Goal: Task Accomplishment & Management: Manage account settings

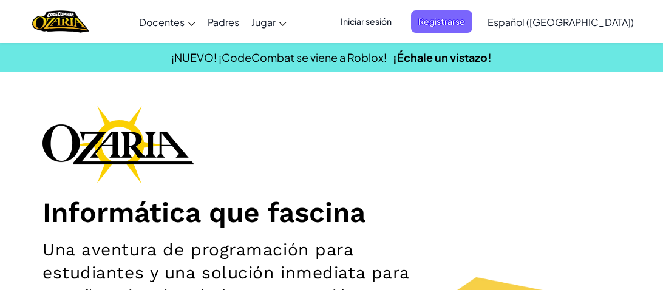
click at [251, 138] on div "Informática que fascina Una aventura de programación para estudiantes y una sol…" at bounding box center [331, 283] width 578 height 354
click at [454, 13] on span "Registrarse" at bounding box center [441, 21] width 61 height 22
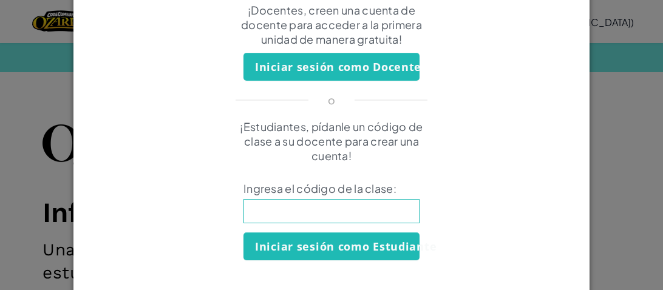
click at [601, 164] on div "Crear Cuenta ¡Docentes, creen una cuenta de docente para acceder a la primera u…" at bounding box center [331, 145] width 663 height 290
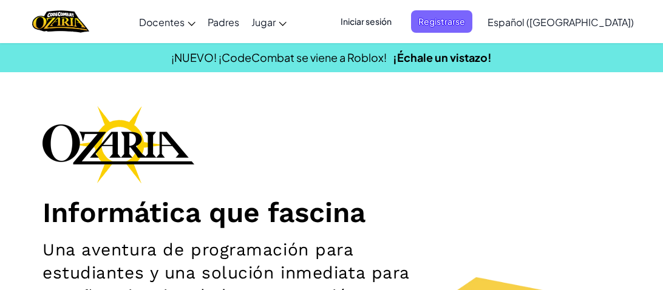
click at [376, 216] on h1 "Informática que fascina" at bounding box center [331, 212] width 578 height 34
click at [396, 25] on span "Iniciar sesión" at bounding box center [366, 21] width 66 height 22
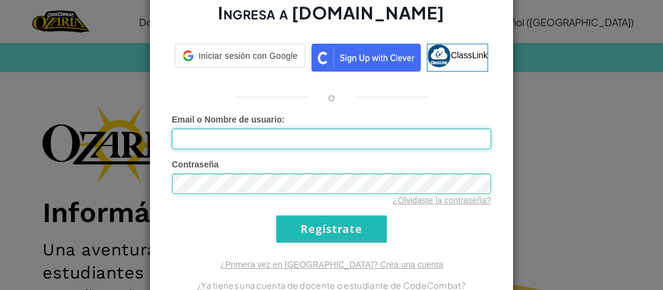
type input "AL07167390@tecmilenio.mx"
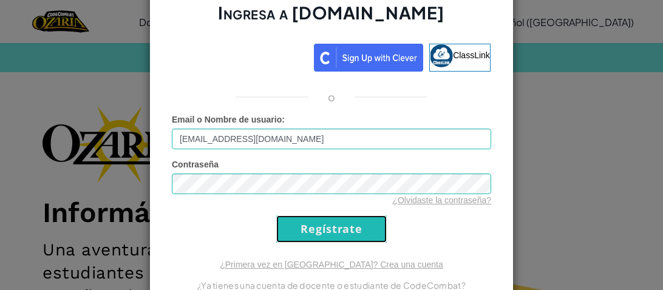
click at [337, 237] on input "Regístrate" at bounding box center [331, 228] width 110 height 27
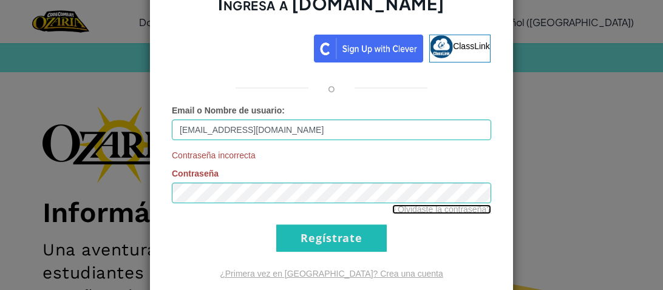
click at [425, 209] on link "¿Olvidaste la contraseña?" at bounding box center [441, 210] width 99 height 10
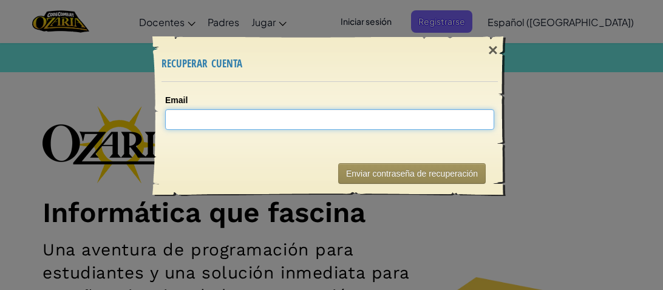
type input "A"
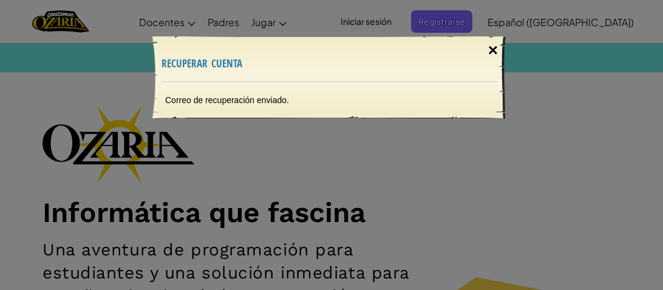
click at [493, 55] on div "×" at bounding box center [493, 50] width 28 height 35
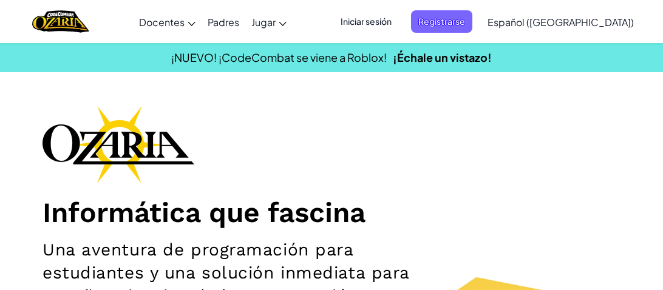
click at [382, 12] on span "Iniciar sesión" at bounding box center [366, 21] width 66 height 22
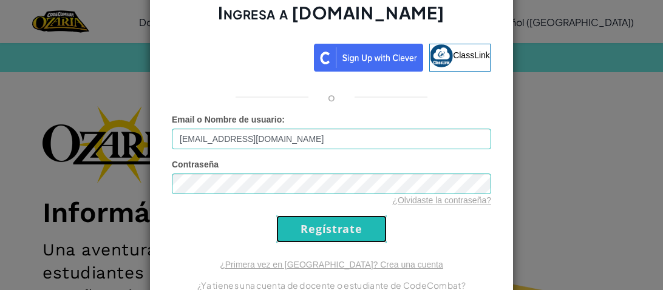
click at [378, 230] on input "Regístrate" at bounding box center [331, 228] width 110 height 27
